Goal: Information Seeking & Learning: Find specific fact

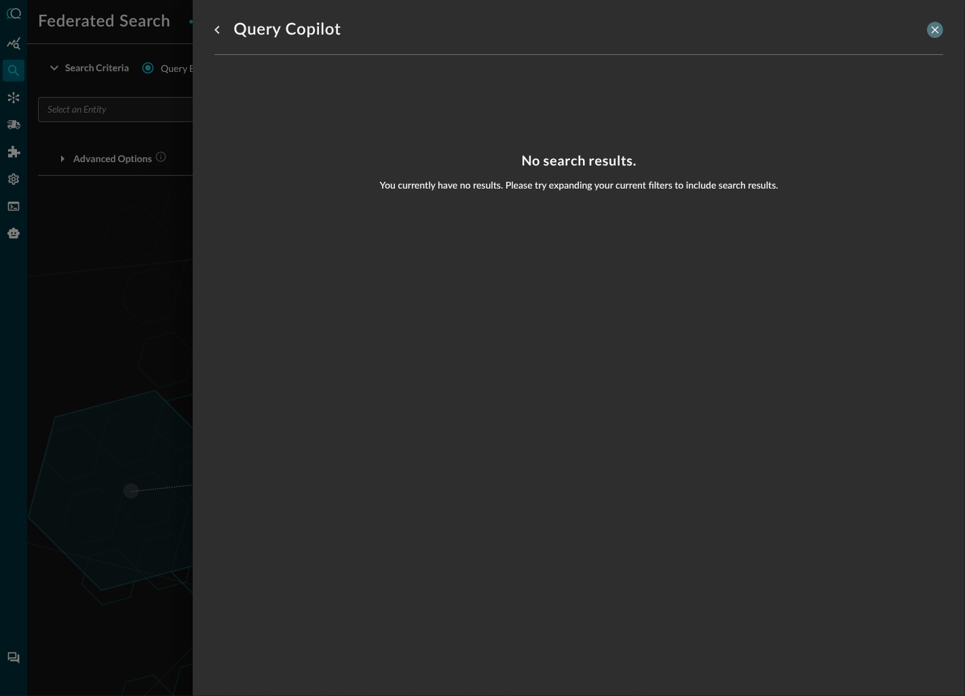
click at [934, 29] on icon "close-drawer" at bounding box center [934, 29] width 7 height 7
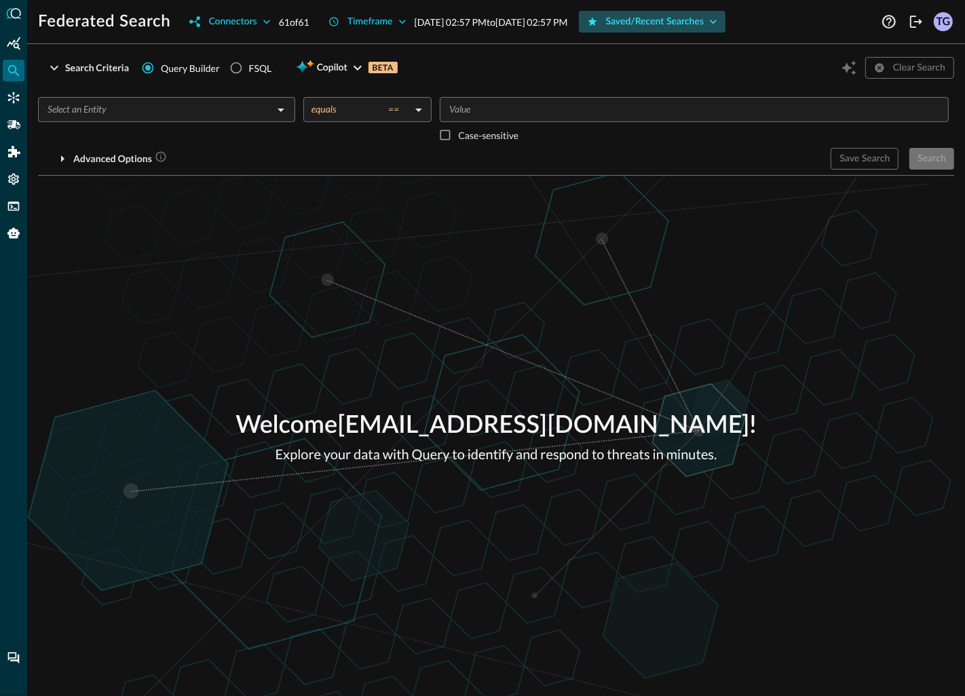
click at [713, 29] on button "Saved/Recent Searches" at bounding box center [652, 22] width 147 height 22
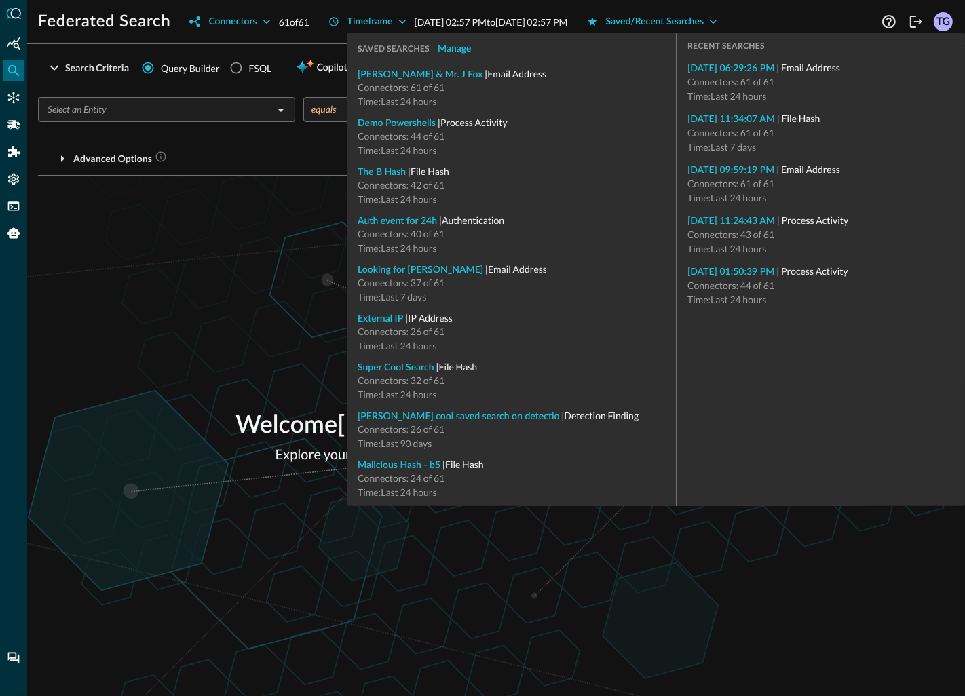
type input "IP Address"
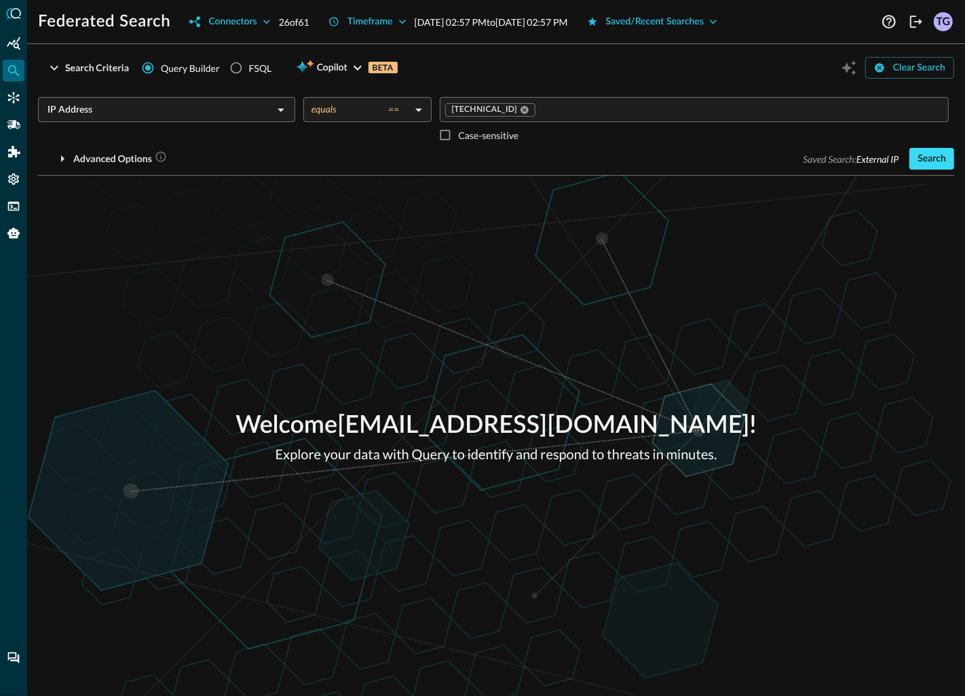
click at [935, 157] on button "Search" at bounding box center [931, 159] width 45 height 22
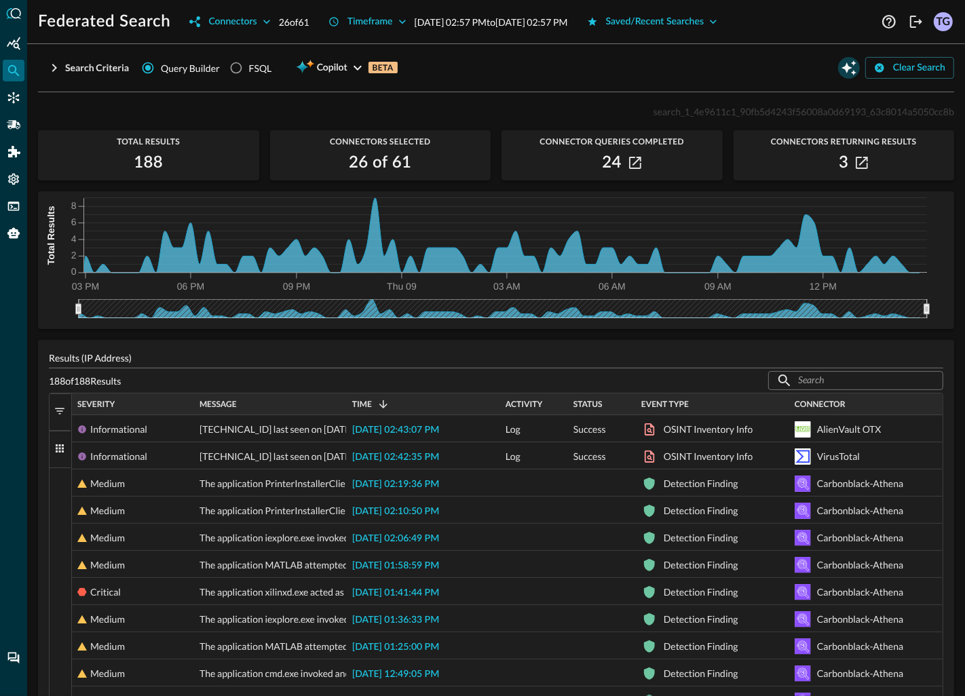
click at [847, 69] on icon "Open Query Copilot" at bounding box center [848, 67] width 15 height 15
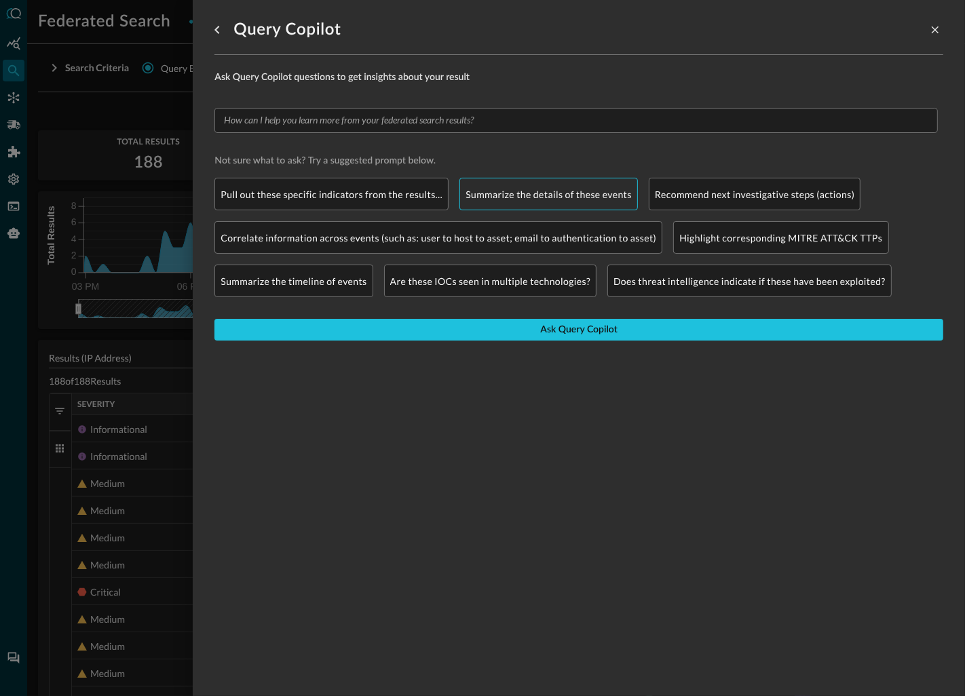
click at [511, 188] on p "Summarize the details of these events" at bounding box center [548, 194] width 166 height 14
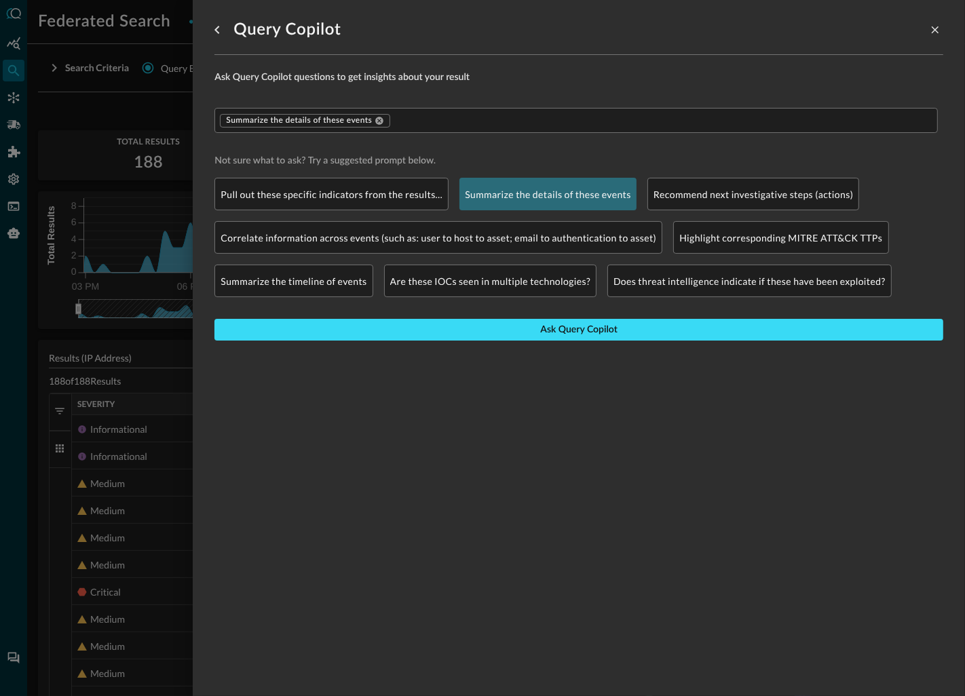
click at [463, 332] on button "Ask Query Copilot" at bounding box center [578, 330] width 729 height 22
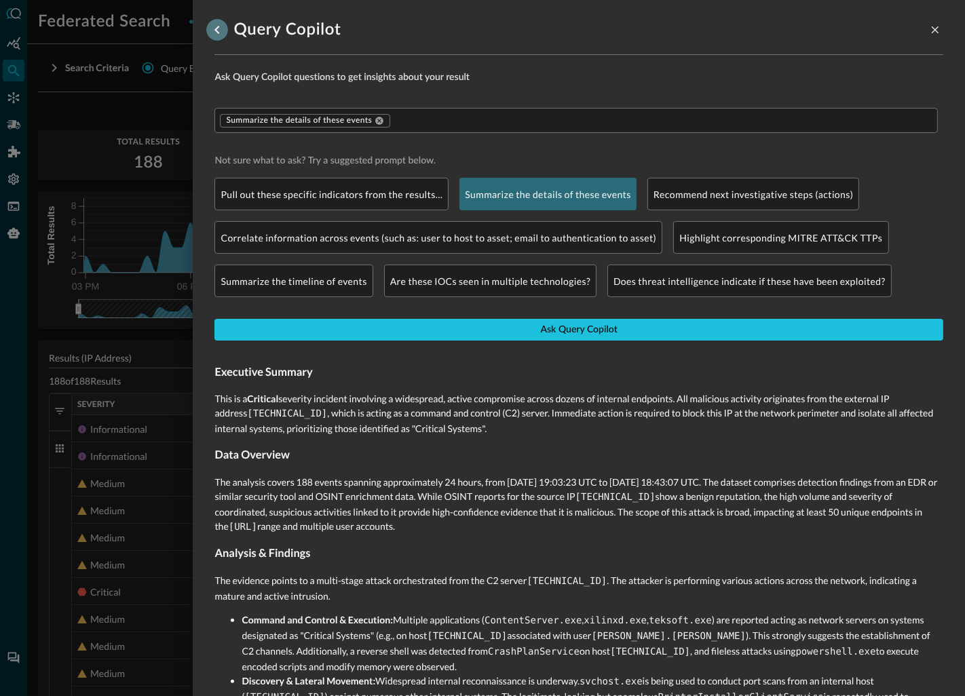
click at [218, 30] on icon "go back" at bounding box center [217, 30] width 16 height 16
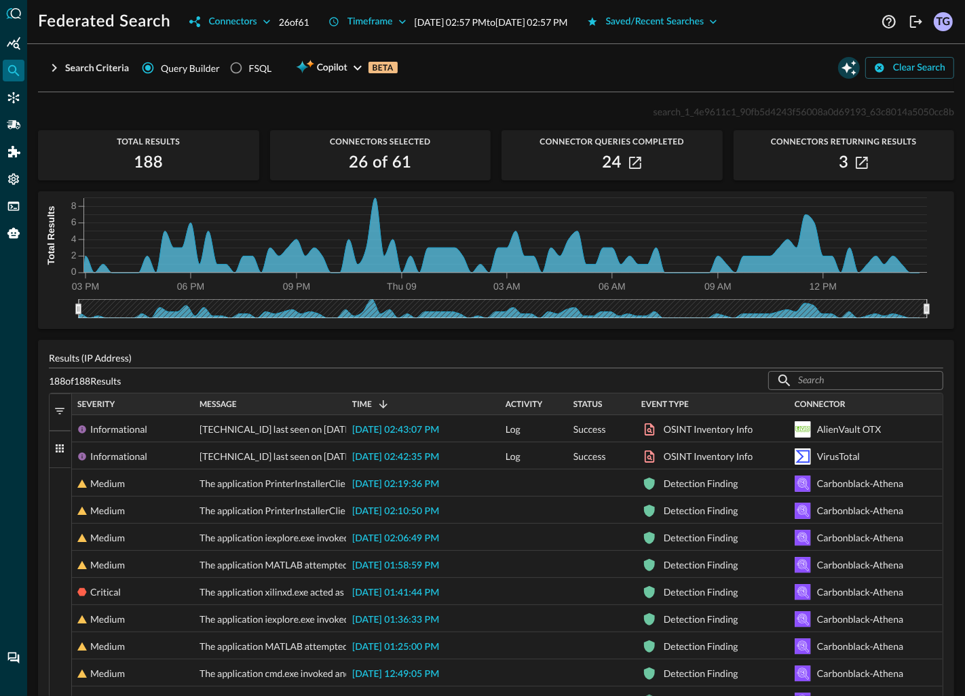
click at [851, 70] on icon "Open Query Copilot" at bounding box center [848, 68] width 16 height 16
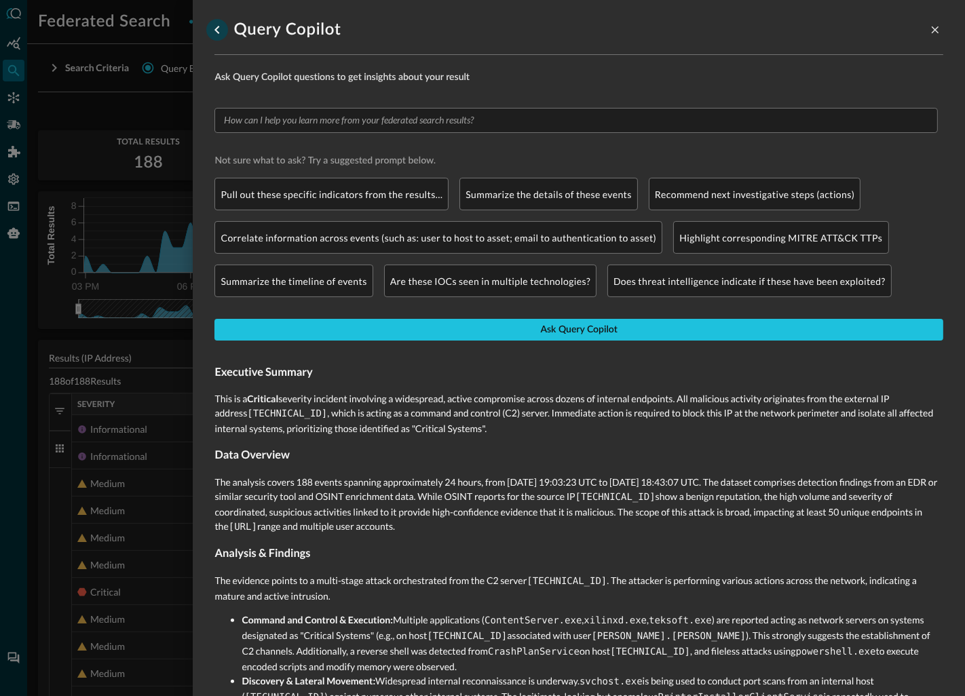
click at [216, 37] on icon "go back" at bounding box center [217, 30] width 16 height 16
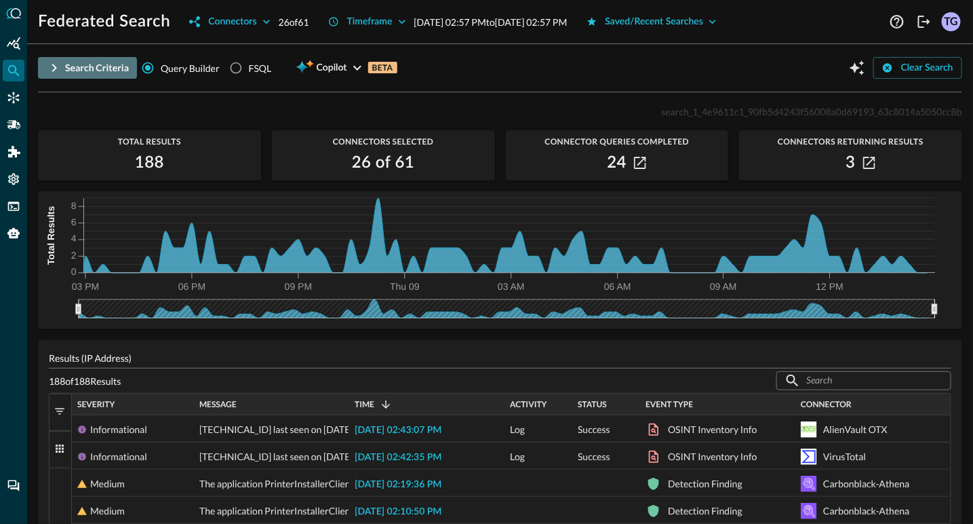
click at [55, 66] on icon "button" at bounding box center [54, 68] width 5 height 8
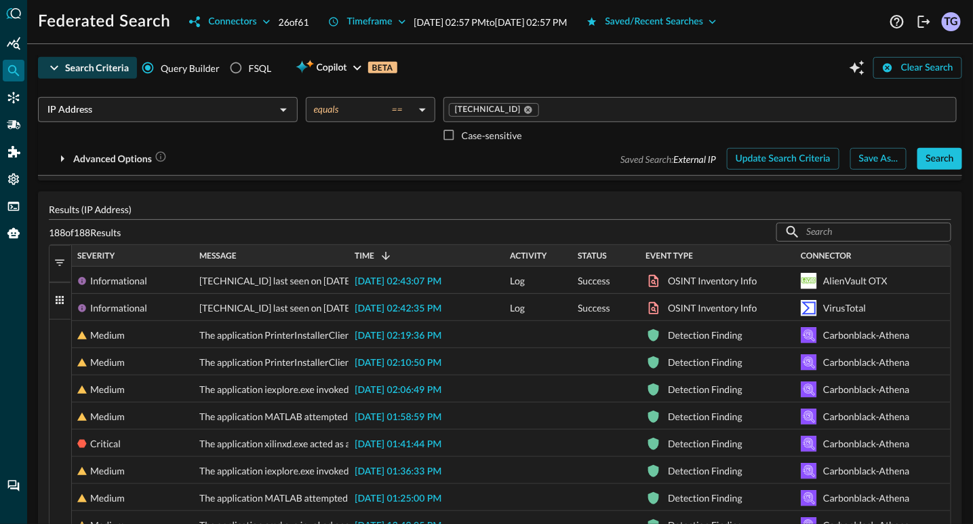
scroll to position [256, 0]
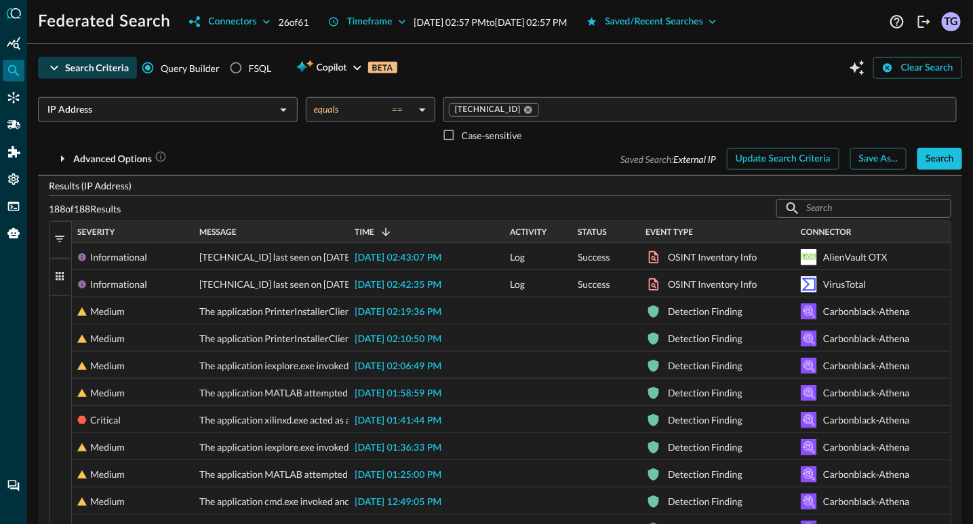
click at [59, 238] on span "button" at bounding box center [60, 239] width 12 height 12
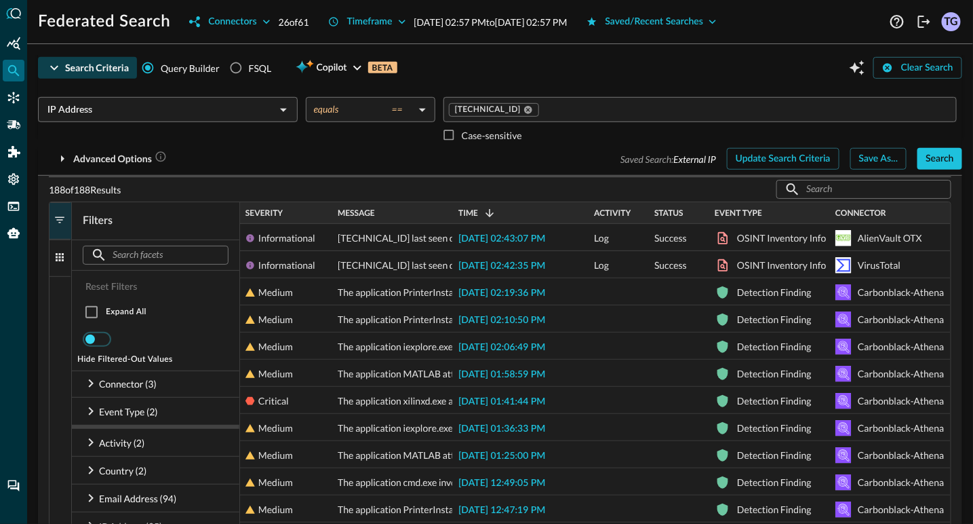
scroll to position [279, 0]
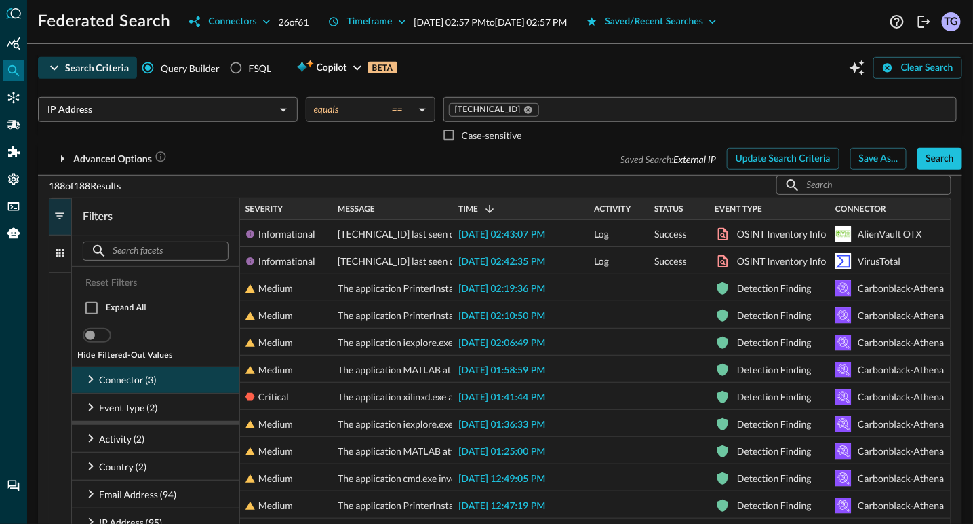
click at [91, 383] on icon at bounding box center [91, 379] width 16 height 16
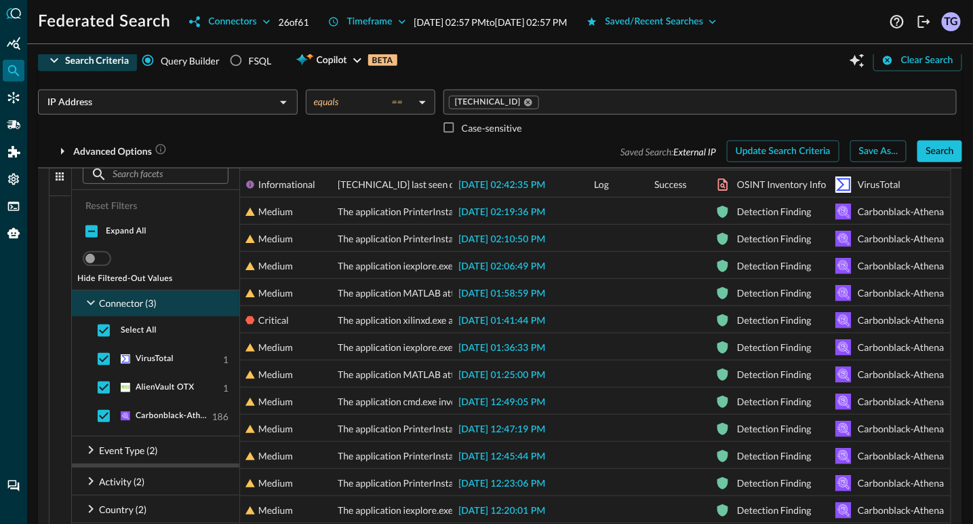
scroll to position [357, 0]
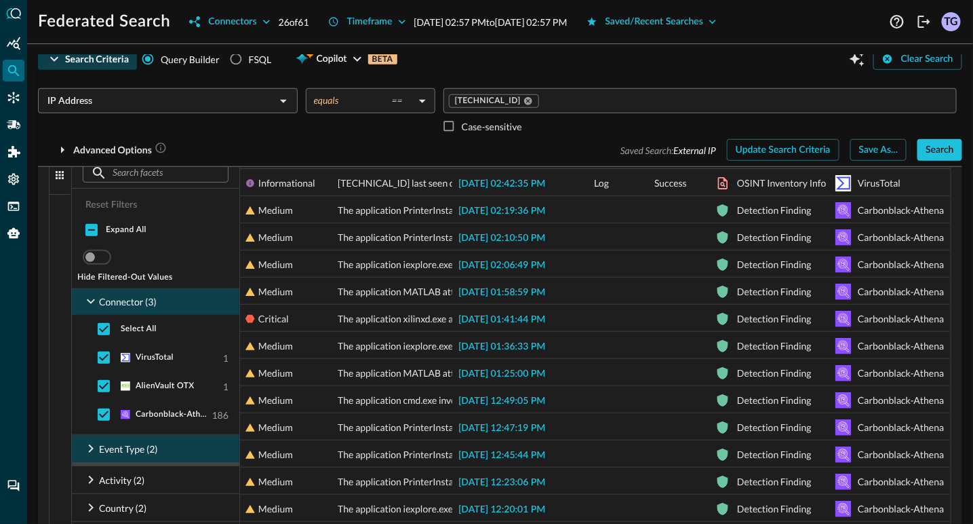
click at [90, 454] on icon at bounding box center [91, 448] width 16 height 16
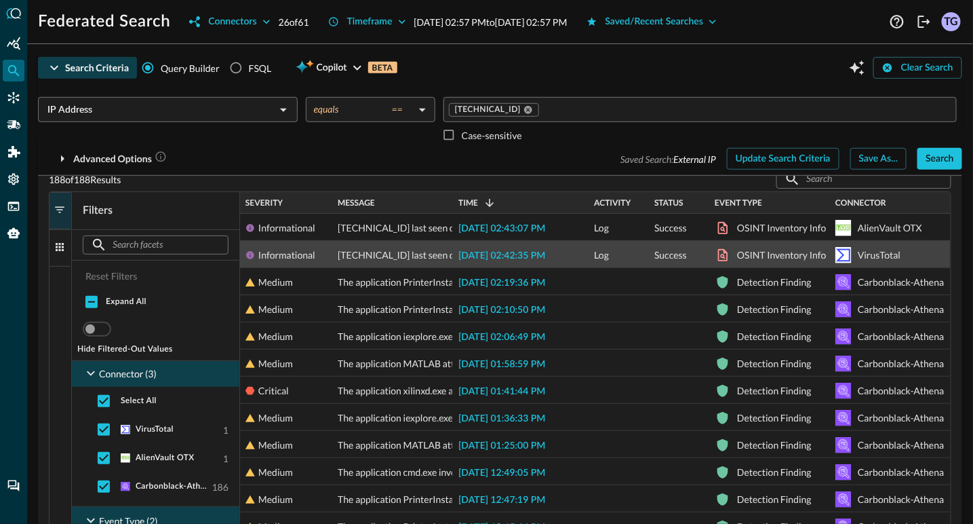
scroll to position [288, 0]
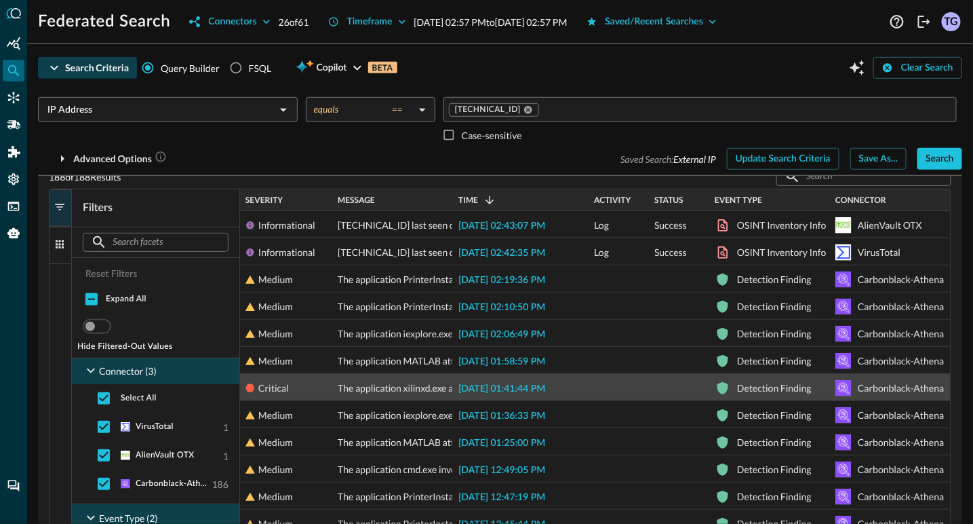
click at [502, 387] on span "2025-10-09 01:41:44 PM" at bounding box center [502, 388] width 87 height 9
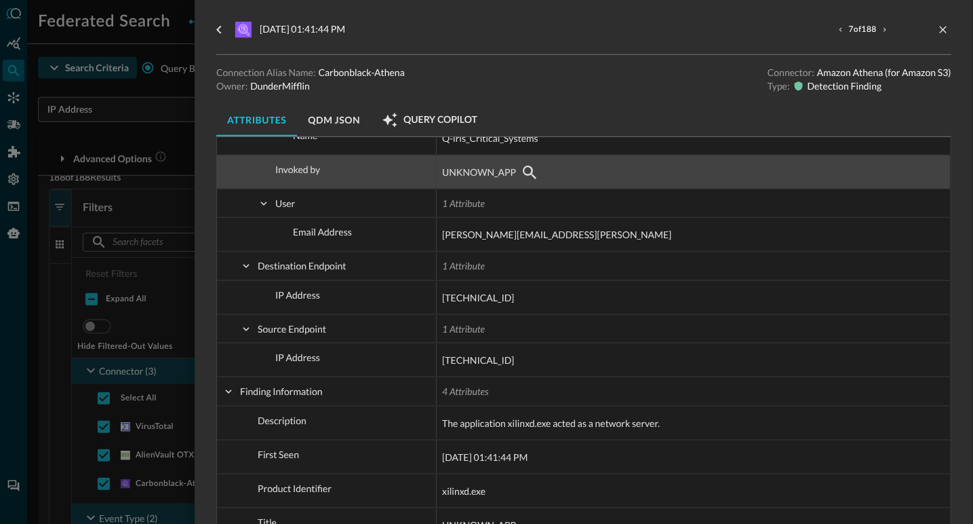
scroll to position [323, 0]
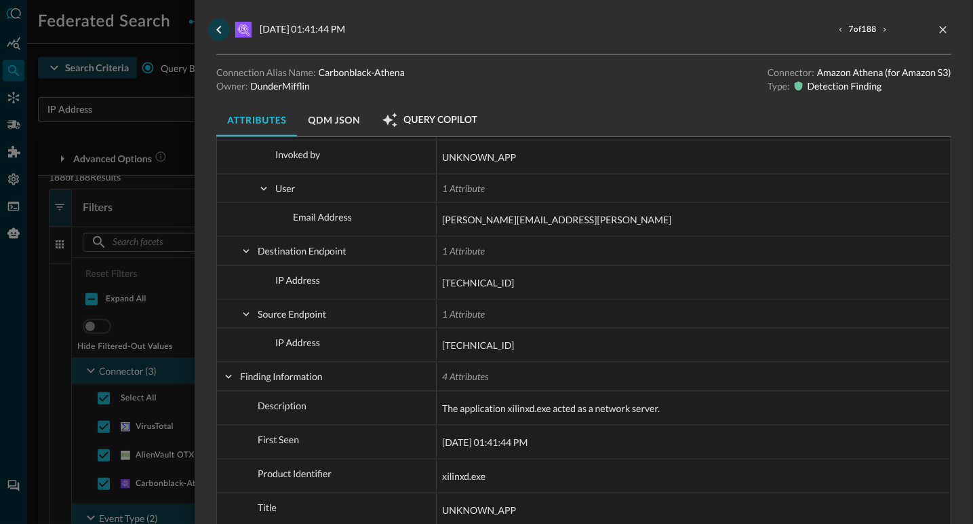
click at [221, 28] on icon "go back" at bounding box center [219, 30] width 16 height 16
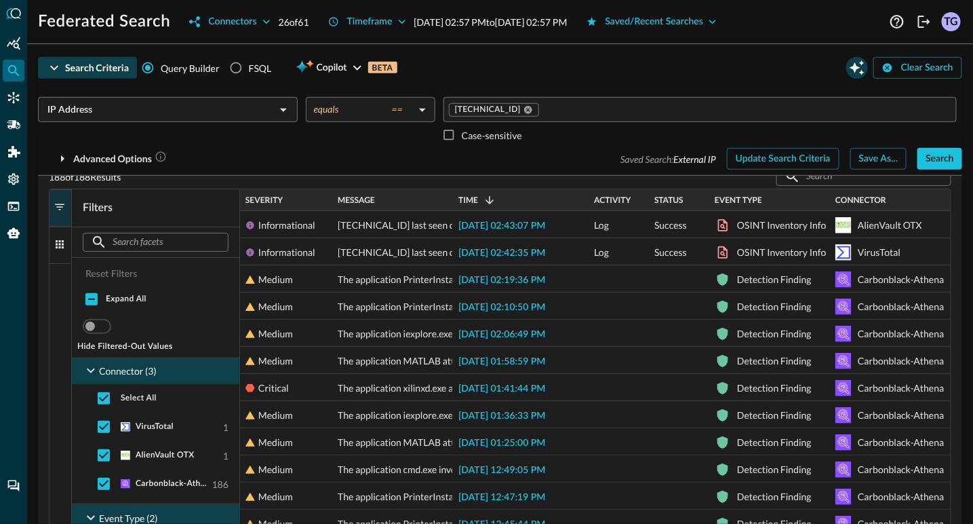
click at [859, 67] on icon "Open Query Copilot" at bounding box center [857, 67] width 15 height 15
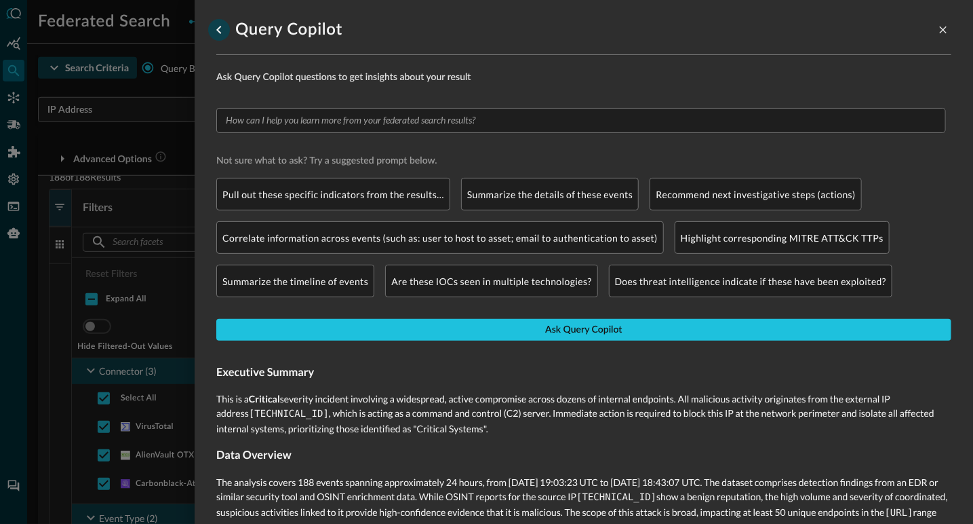
click at [216, 28] on icon "go back" at bounding box center [219, 30] width 16 height 16
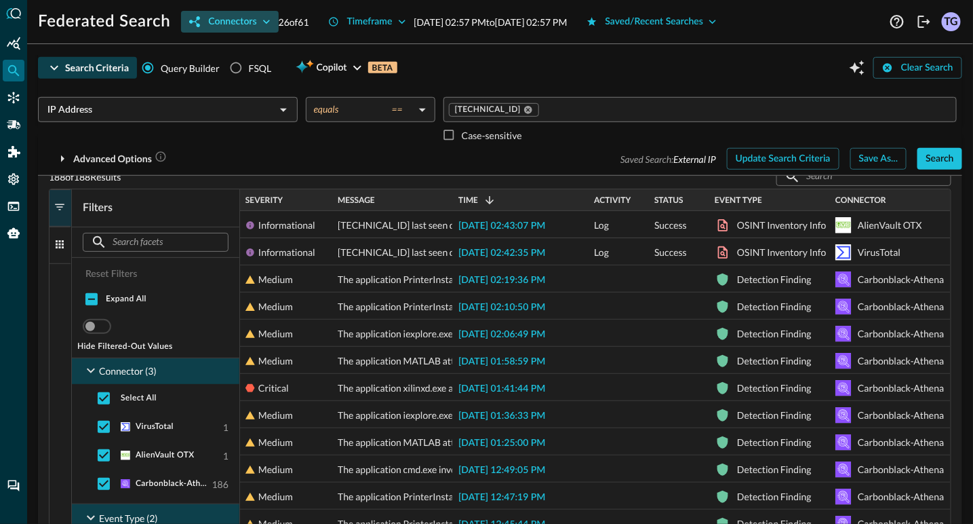
click at [269, 23] on icon "button" at bounding box center [267, 22] width 14 height 14
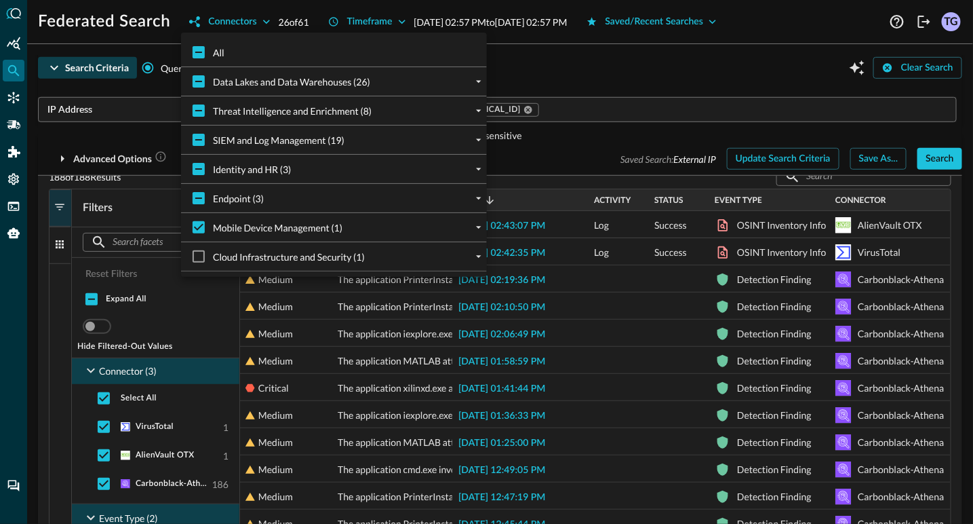
click at [152, 90] on div at bounding box center [486, 262] width 973 height 524
